Goal: Information Seeking & Learning: Learn about a topic

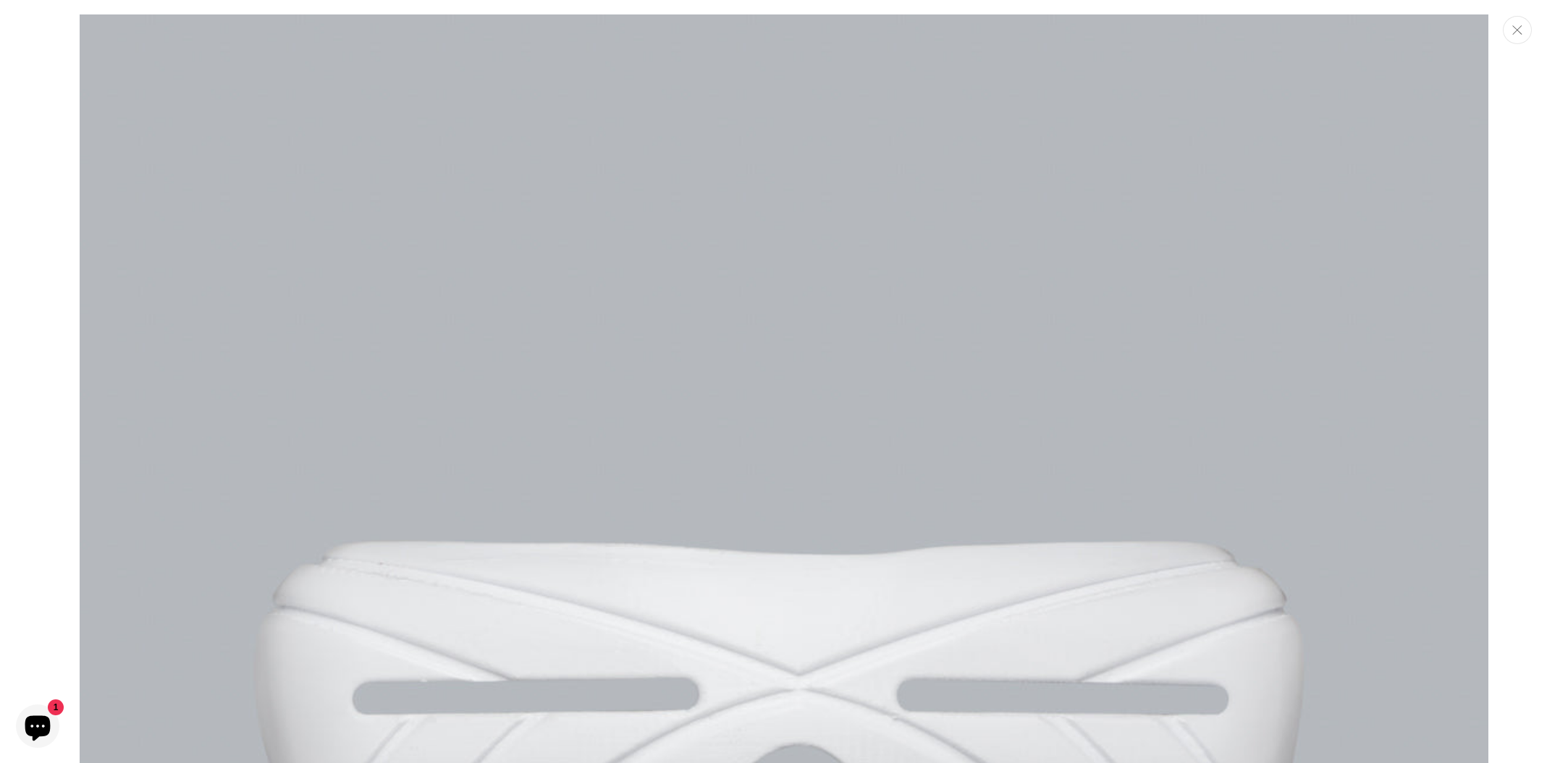
click at [1511, 35] on button "Close" at bounding box center [1517, 30] width 29 height 28
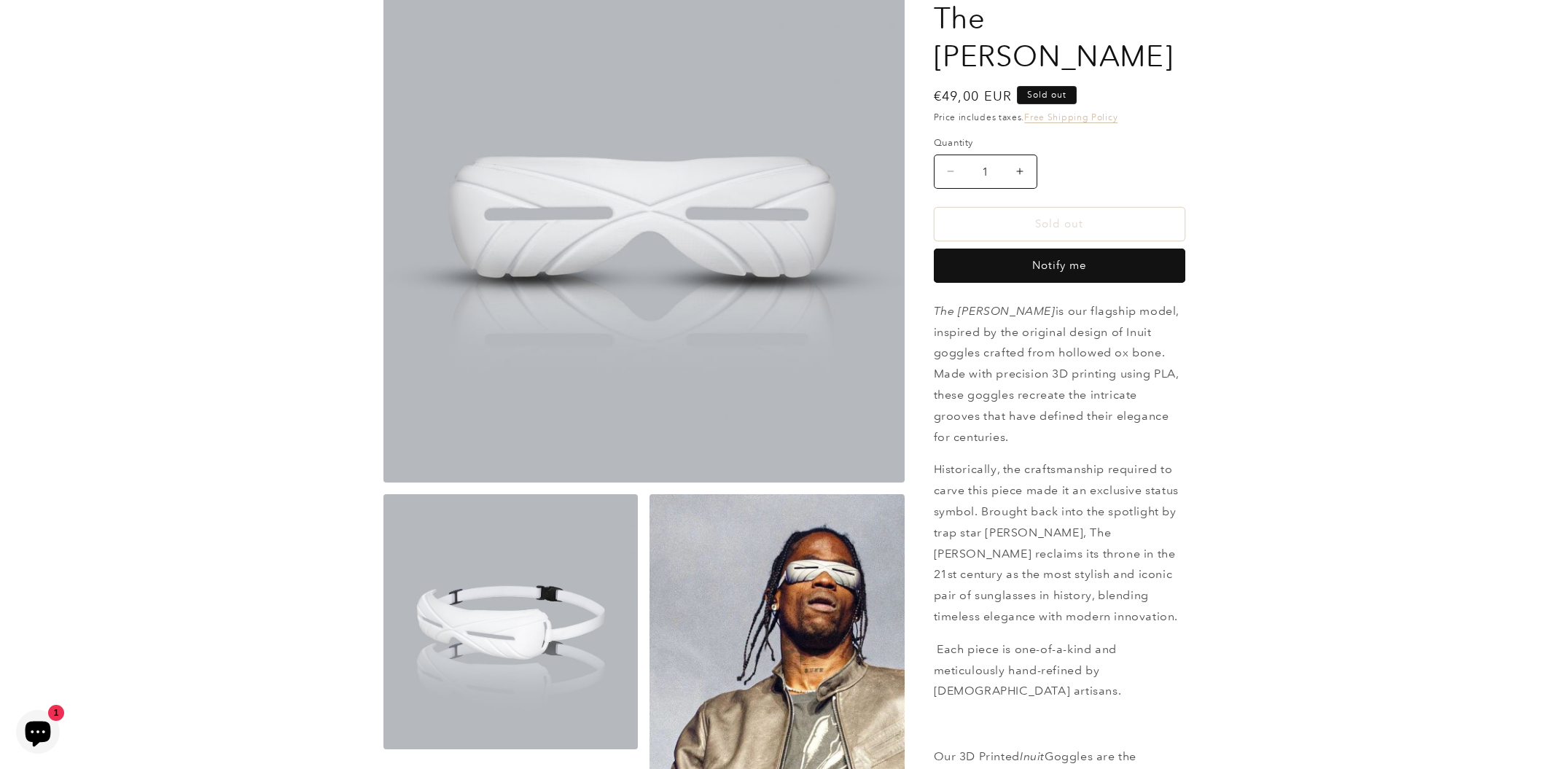
scroll to position [162, 0]
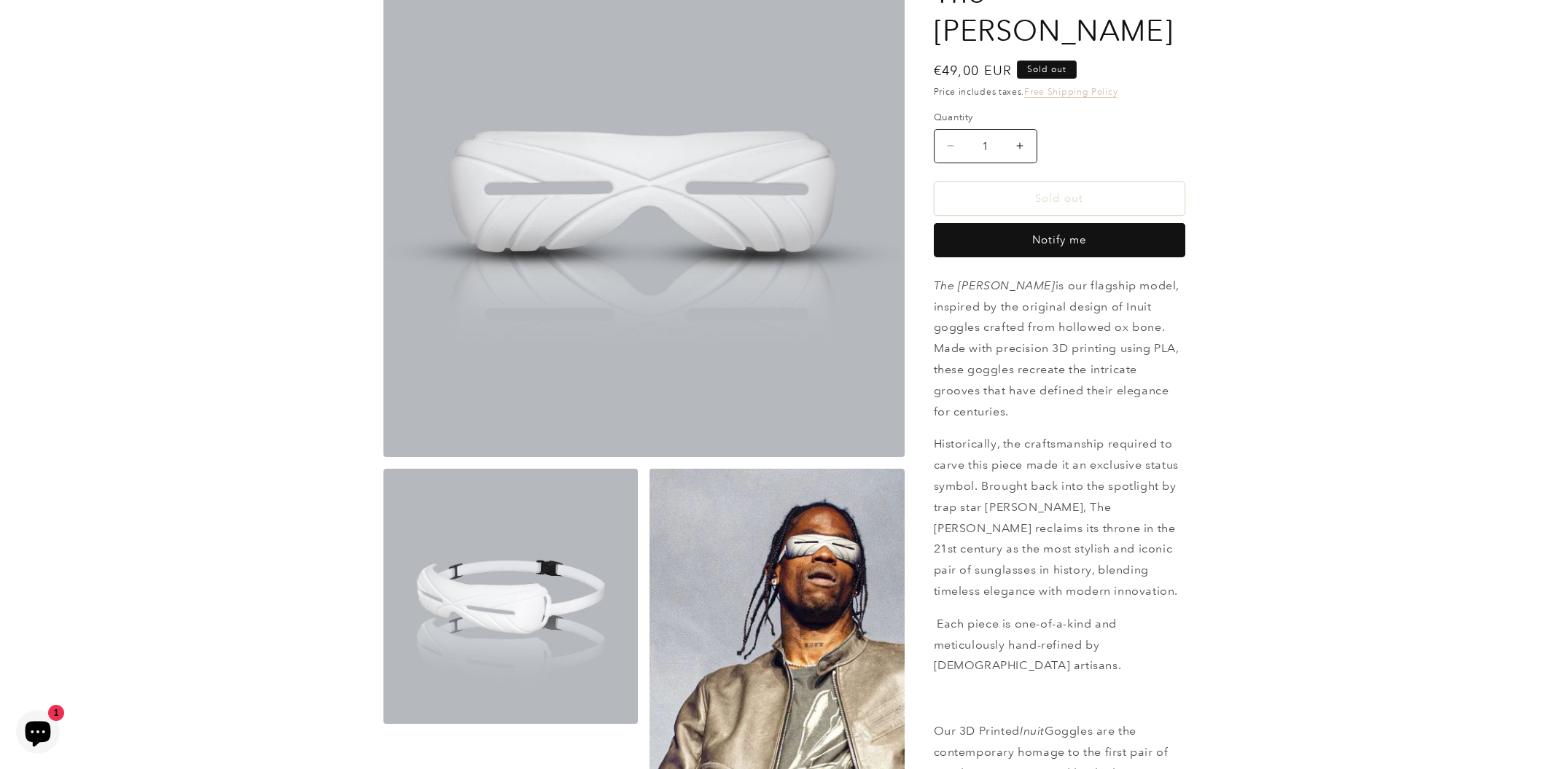
drag, startPoint x: 935, startPoint y: 247, endPoint x: 1157, endPoint y: 737, distance: 537.9
click at [1157, 737] on div "The [PERSON_NAME] is our flagship model, inspired by the original design of Inu…" at bounding box center [1060, 725] width 251 height 898
copy div "The [PERSON_NAME] is our flagship model, inspired by the original design of Inu…"
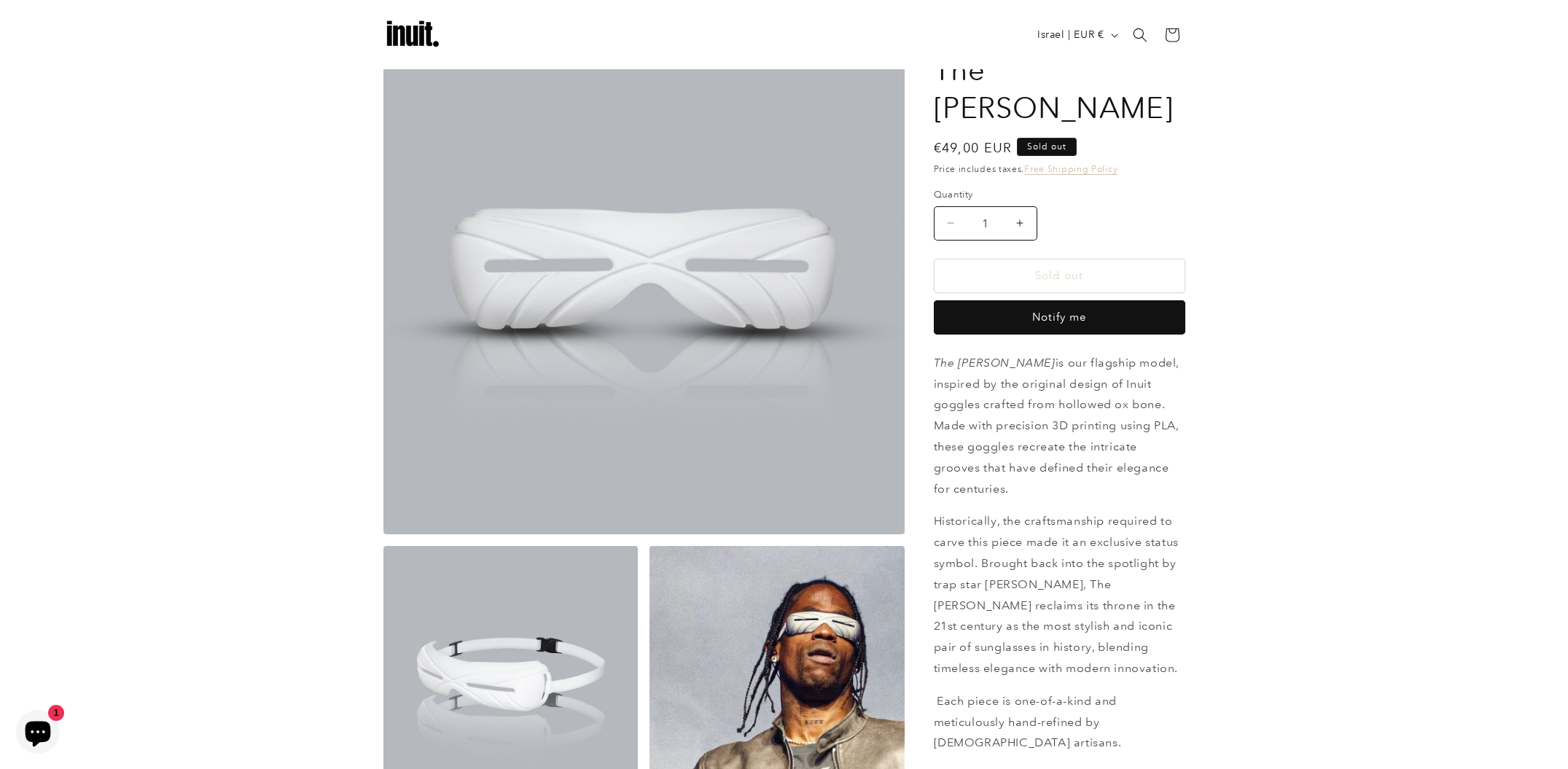
scroll to position [0, 0]
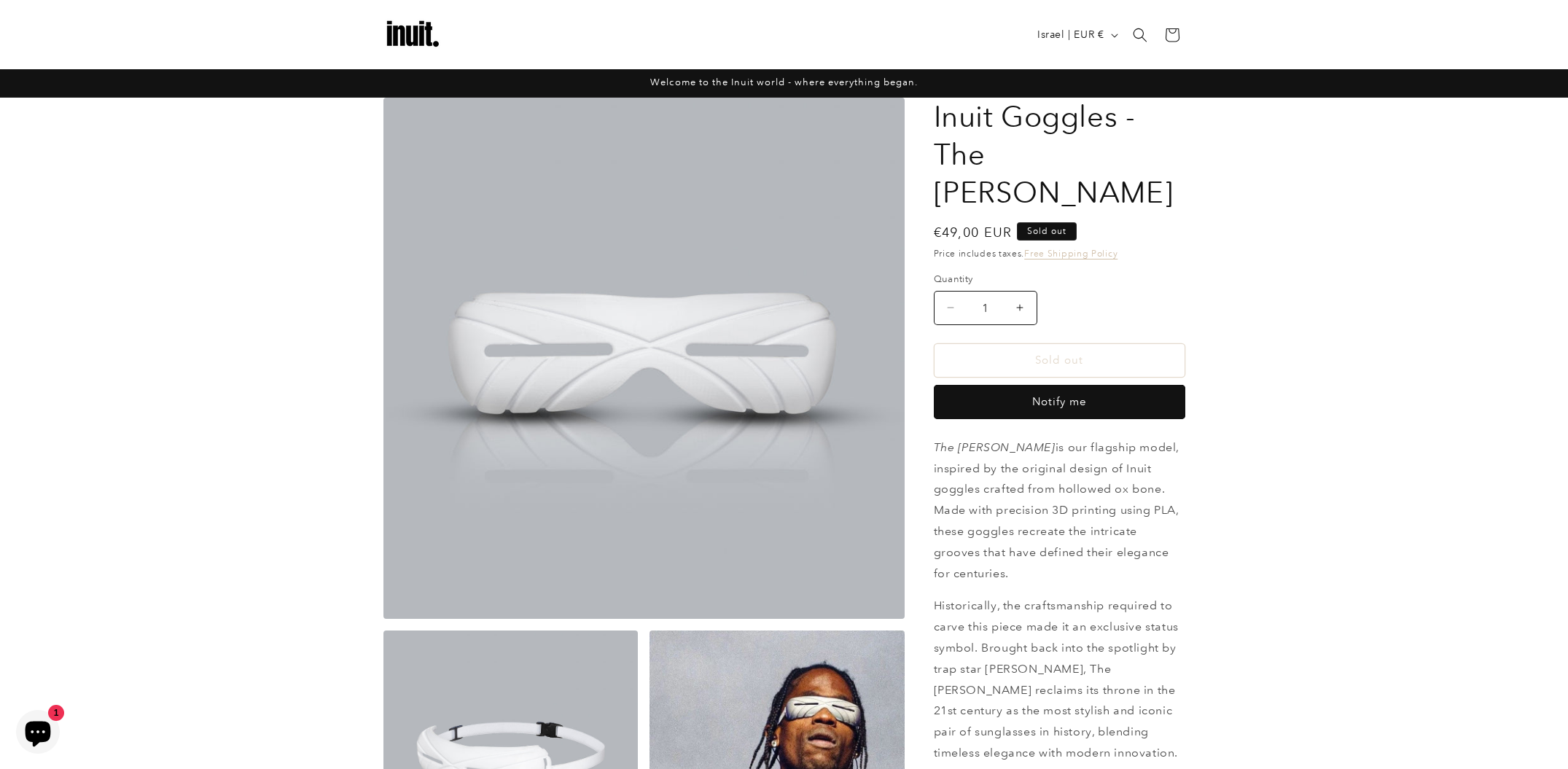
click at [401, 35] on img at bounding box center [412, 34] width 58 height 58
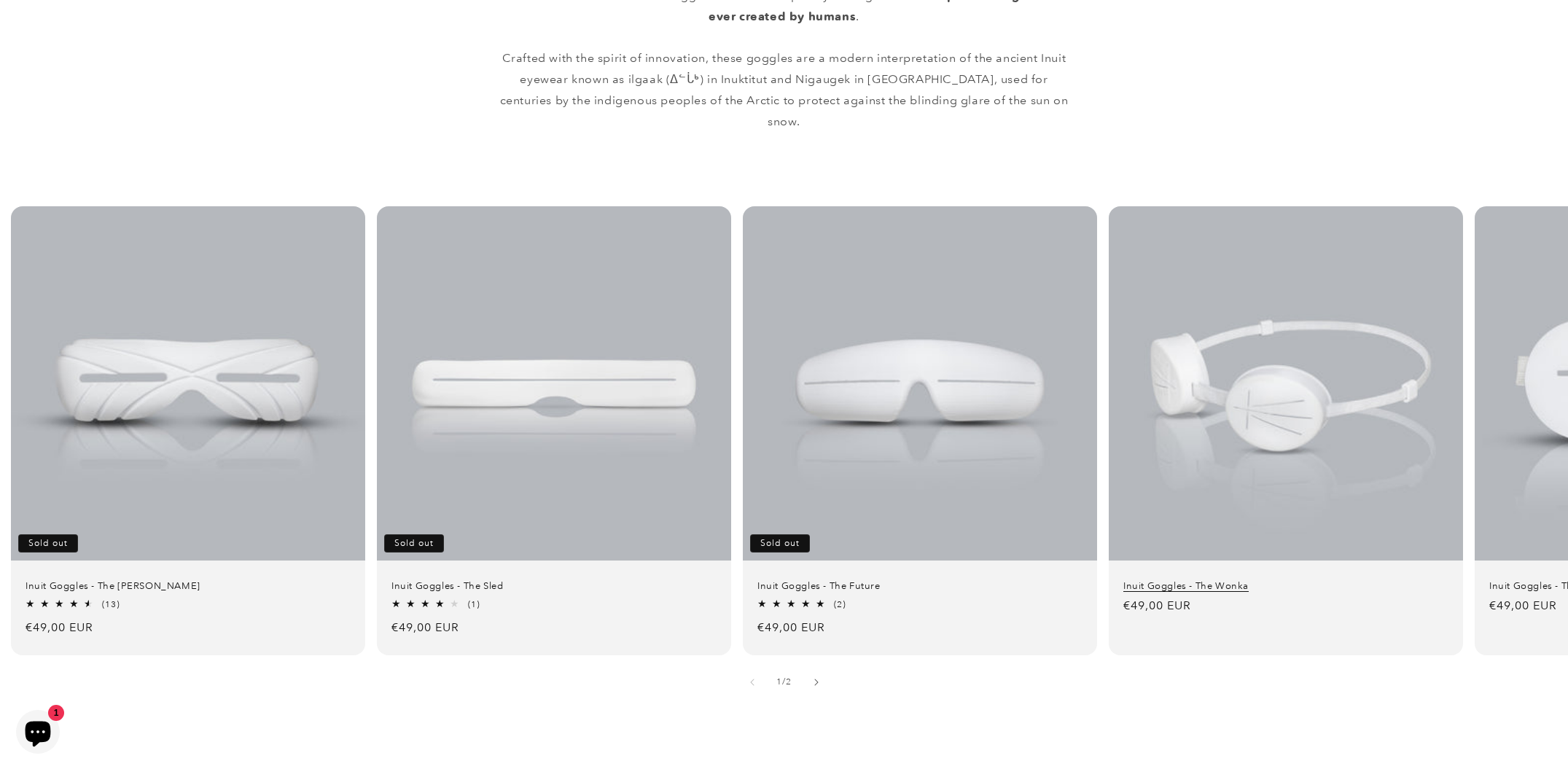
scroll to position [828, 0]
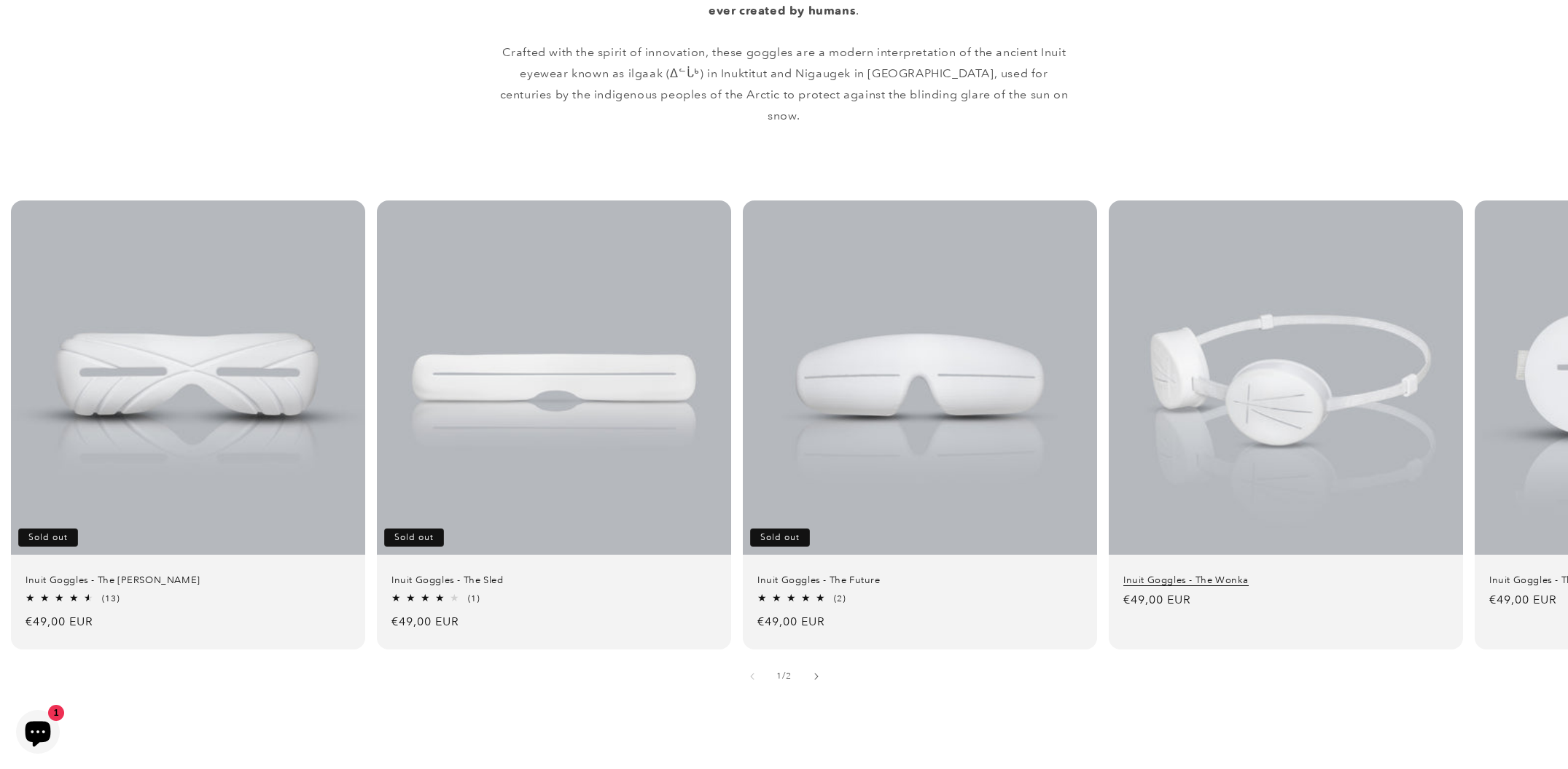
click at [1326, 575] on link "Inuit Goggles - The Wonka" at bounding box center [1286, 581] width 325 height 12
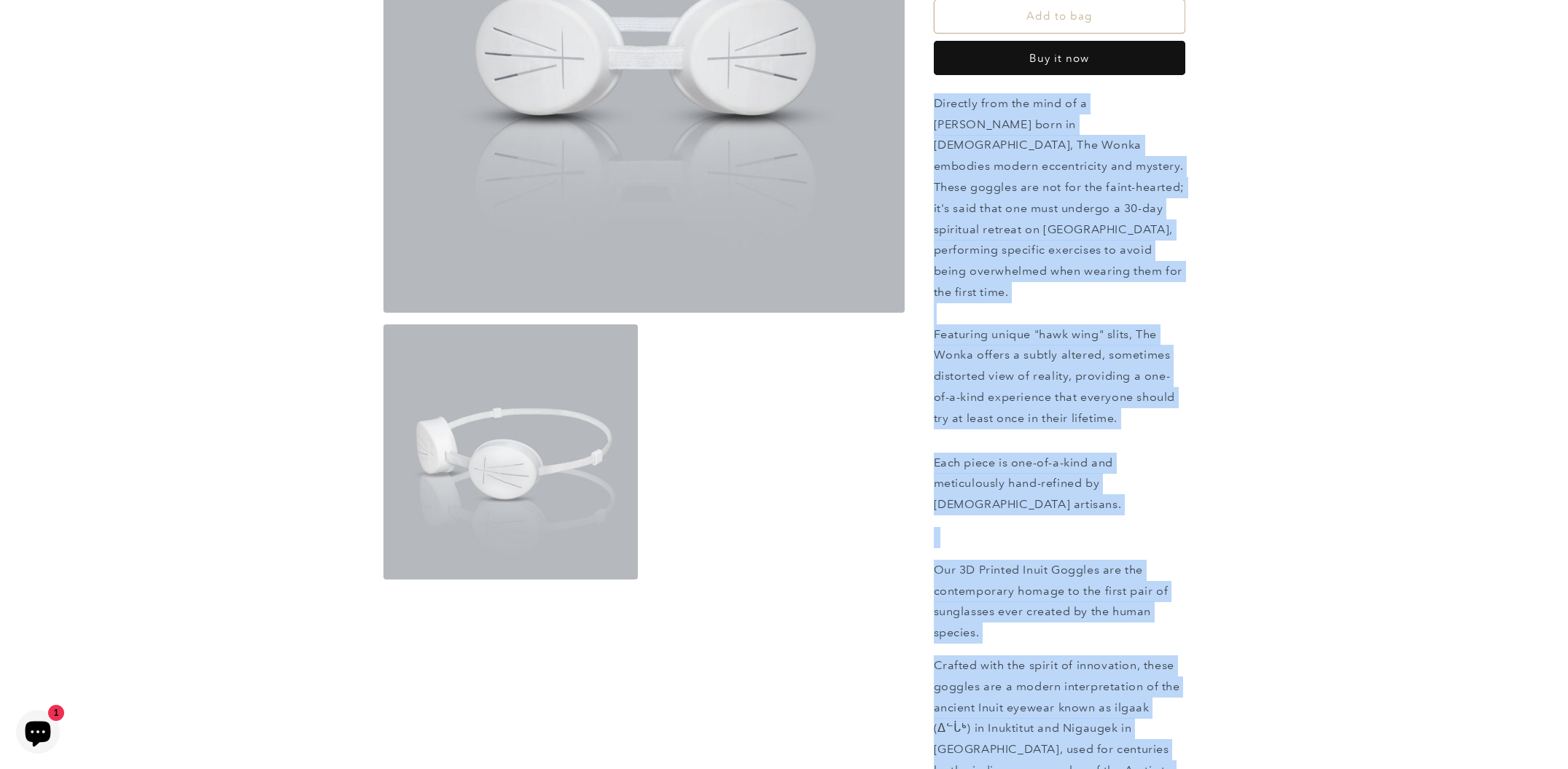
scroll to position [326, 0]
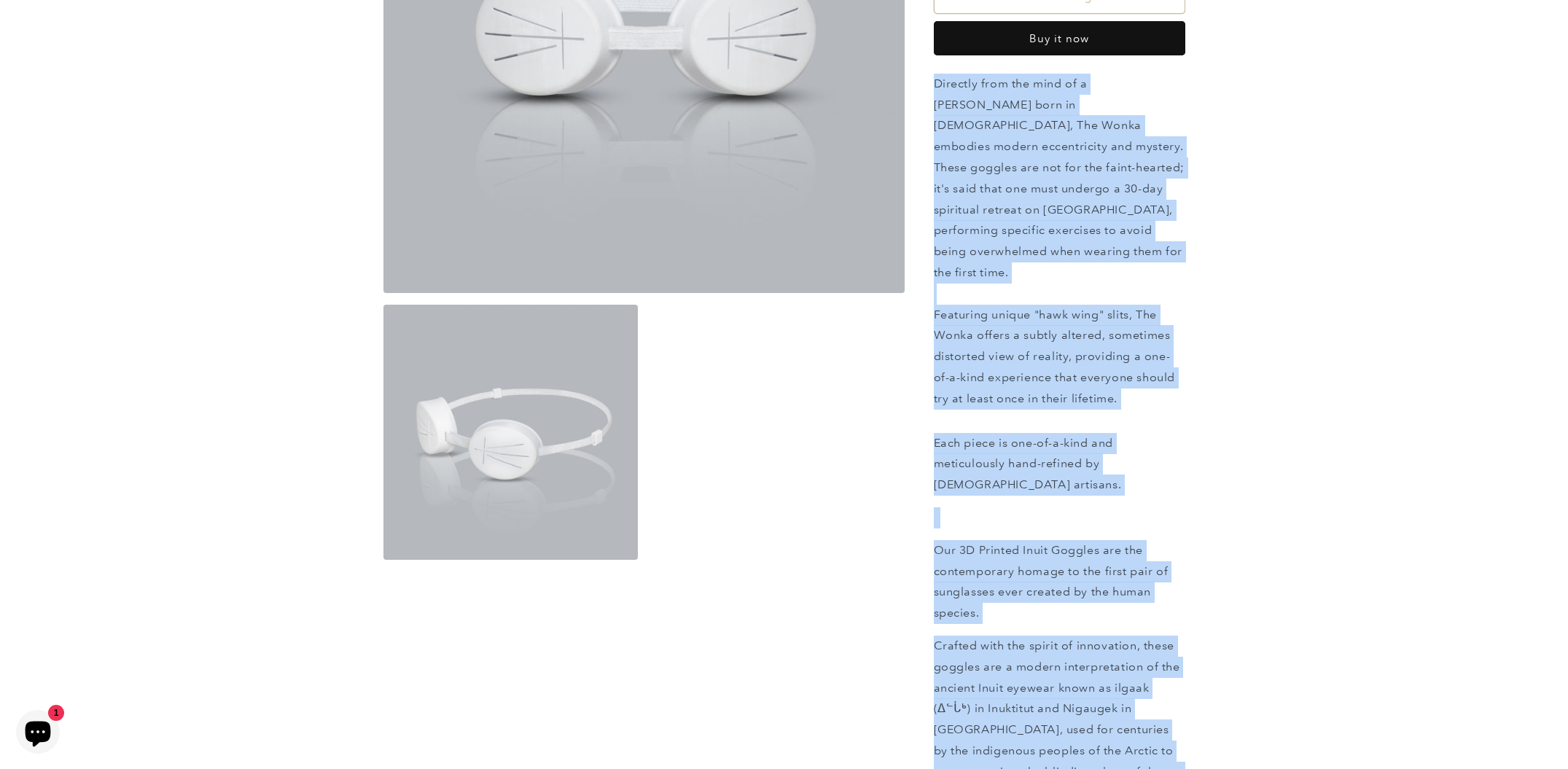
drag, startPoint x: 934, startPoint y: 407, endPoint x: 1168, endPoint y: 740, distance: 407.0
click at [1168, 740] on div "Directly from the mind of a Roald Dahl born in 2030, The Wonka embodies modern …" at bounding box center [1060, 534] width 251 height 921
copy div "Directly from the mind of a Roald Dahl born in 2030, The Wonka embodies modern …"
